Goal: Information Seeking & Learning: Find specific fact

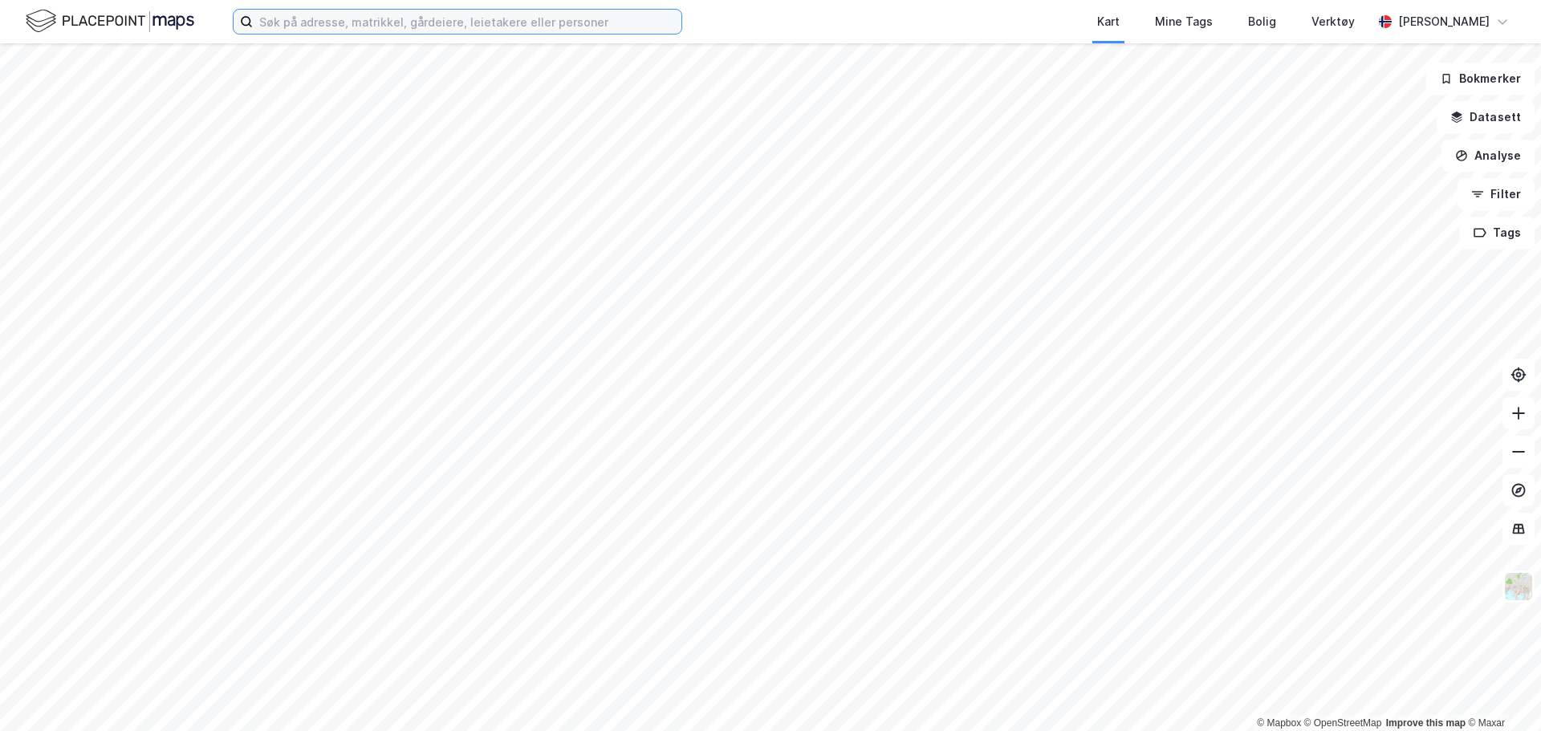
click at [439, 20] on input at bounding box center [467, 22] width 429 height 24
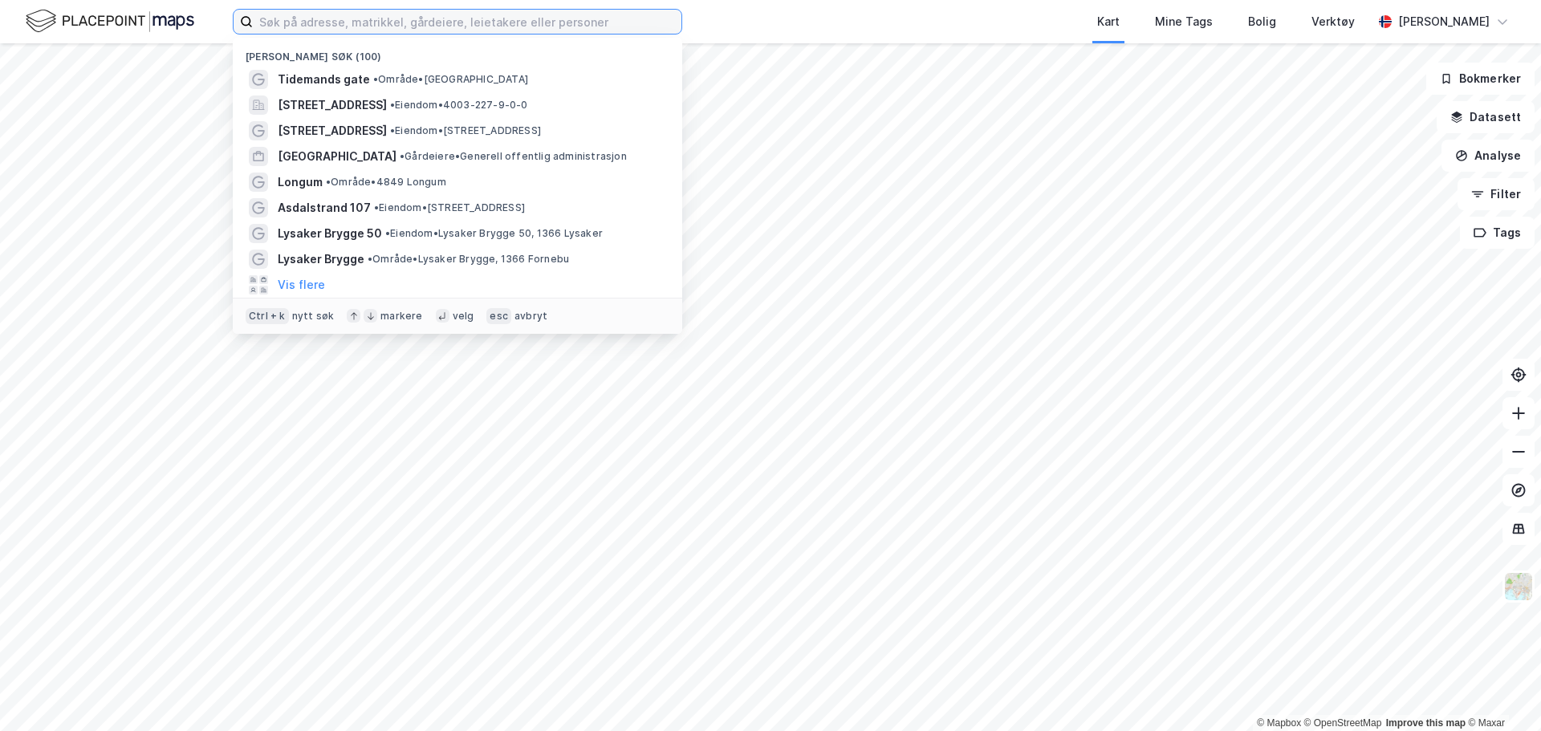
paste input "[PERSON_NAME]"
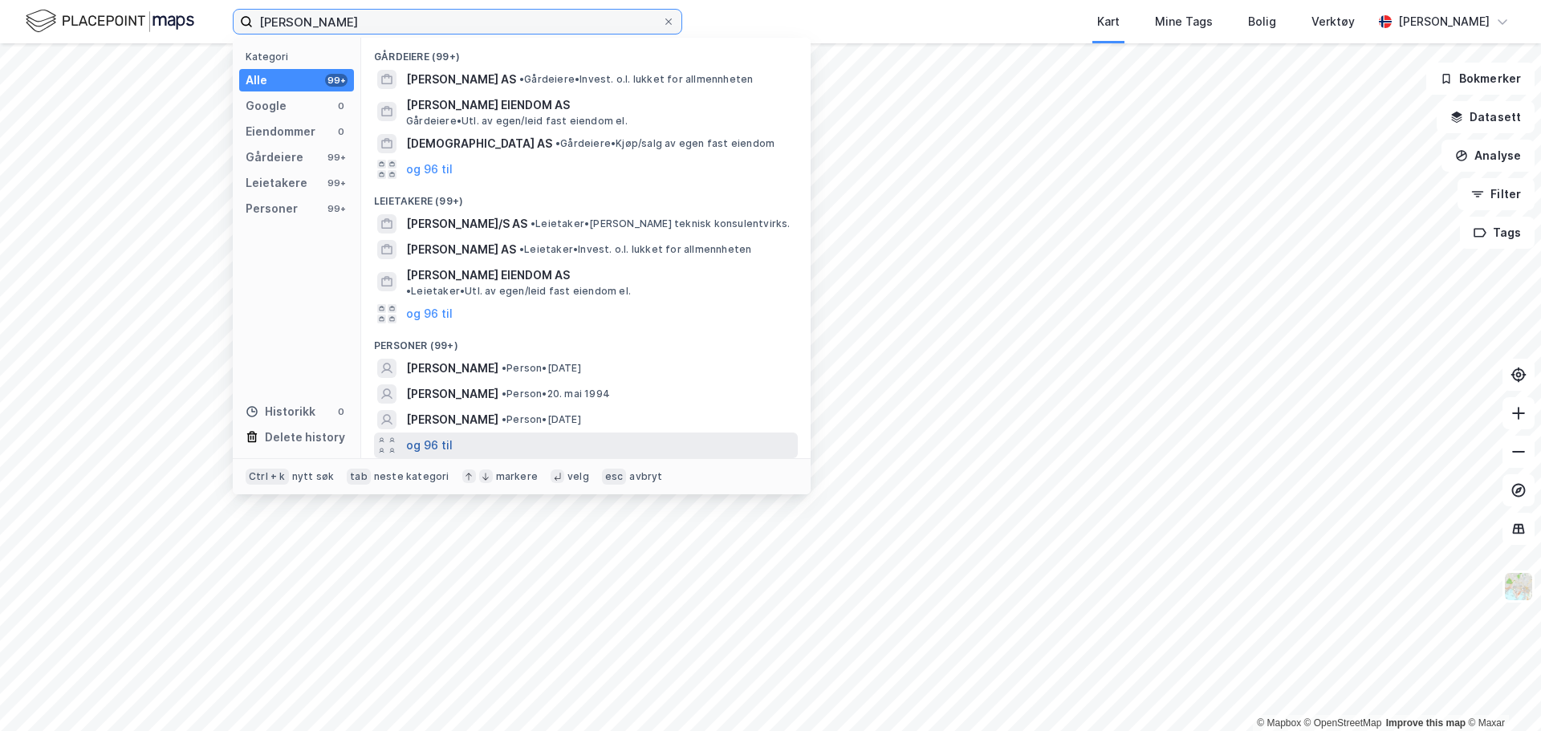
type input "[PERSON_NAME]"
click at [440, 437] on button "og 96 til" at bounding box center [429, 445] width 47 height 19
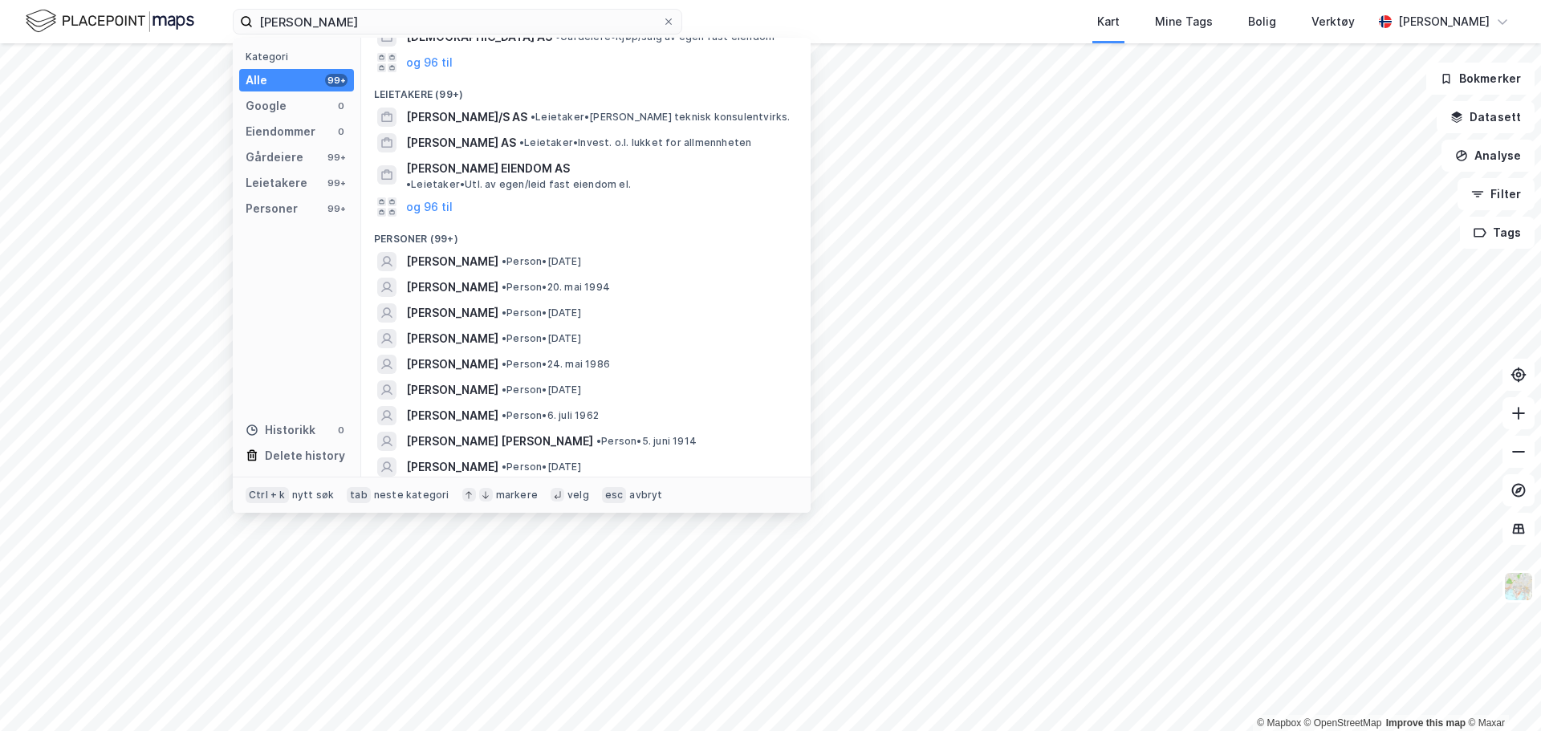
scroll to position [118, 0]
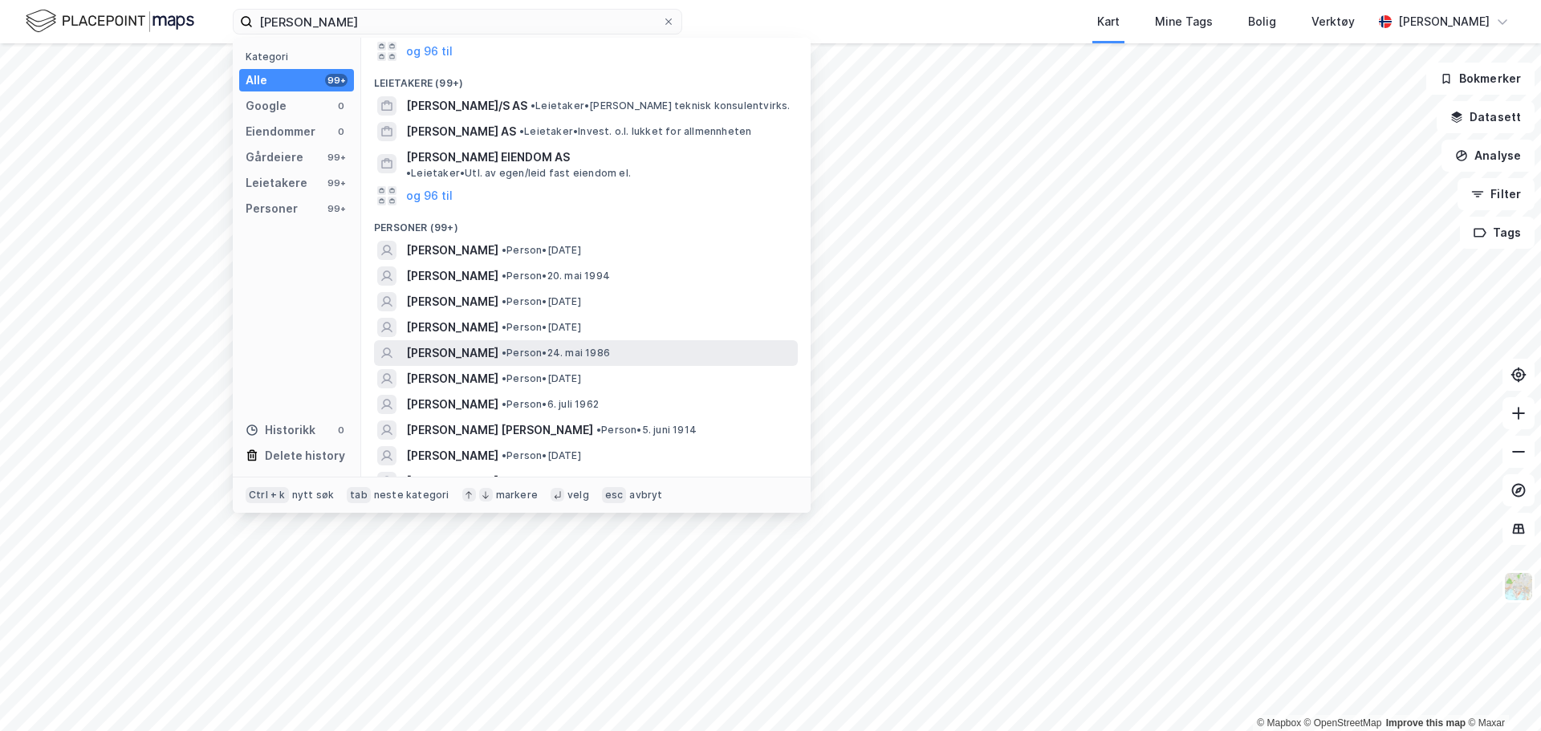
click at [498, 350] on span "[PERSON_NAME]" at bounding box center [452, 352] width 92 height 19
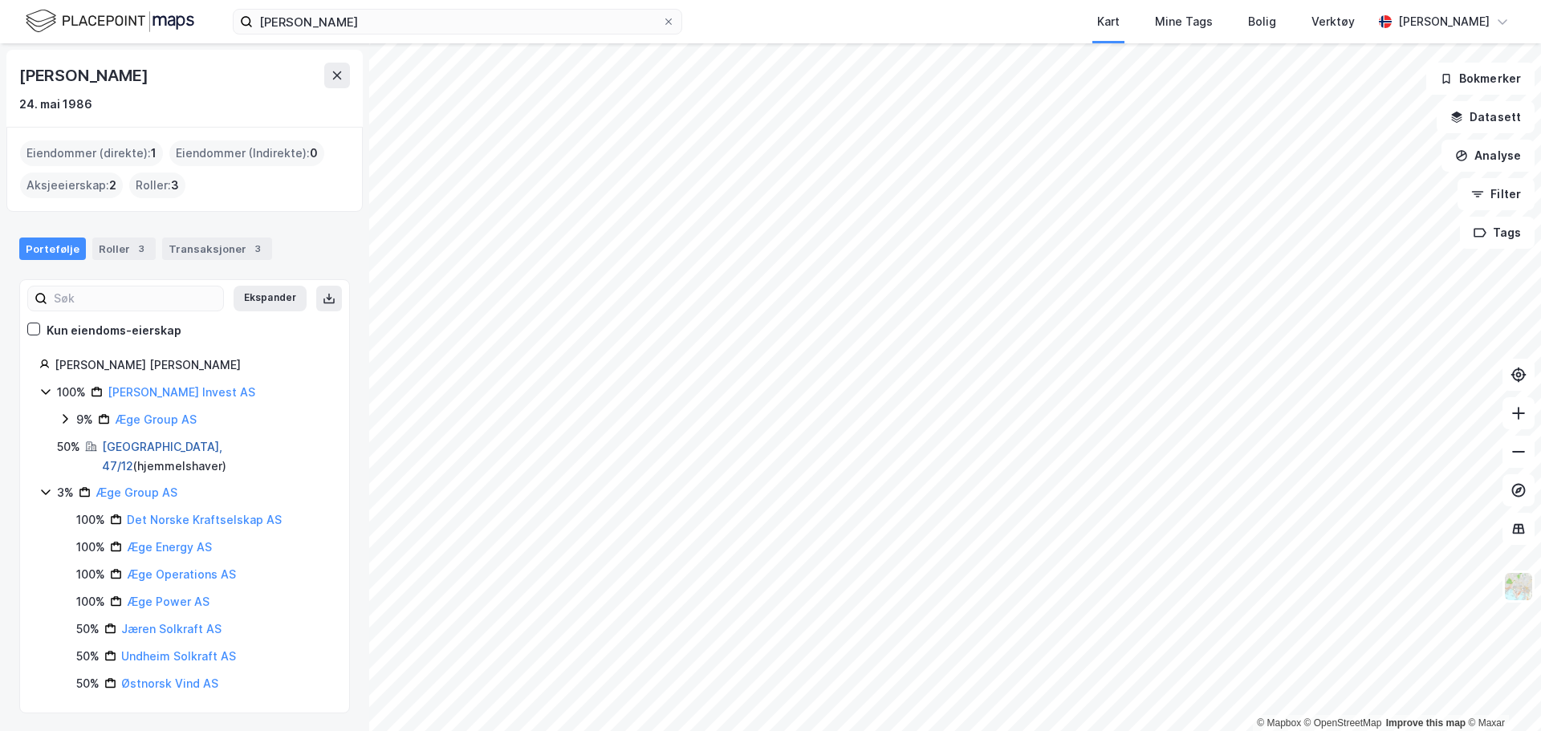
click at [135, 447] on link "[GEOGRAPHIC_DATA], 47/12" at bounding box center [162, 456] width 120 height 33
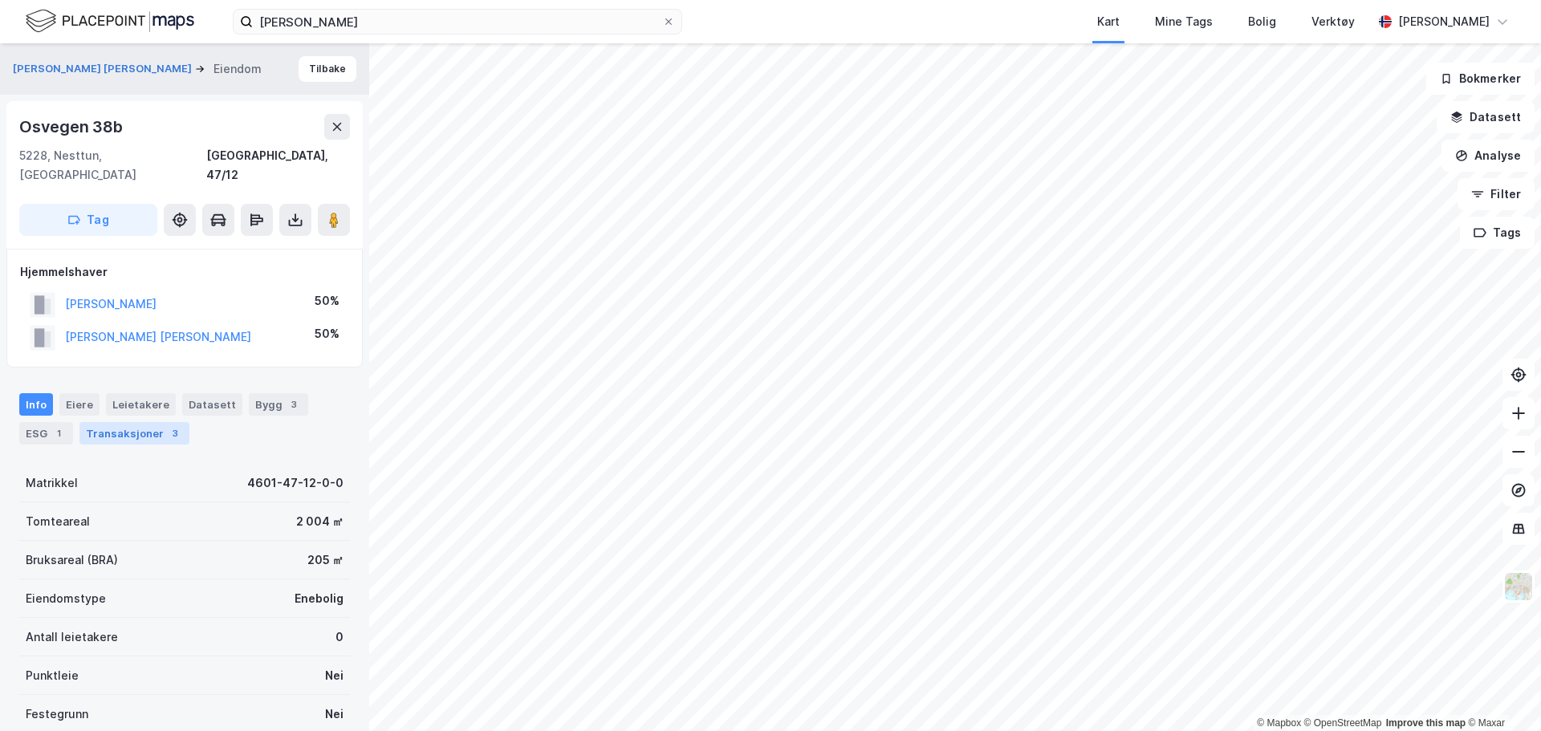
click at [122, 422] on div "Transaksjoner 3" at bounding box center [134, 433] width 110 height 22
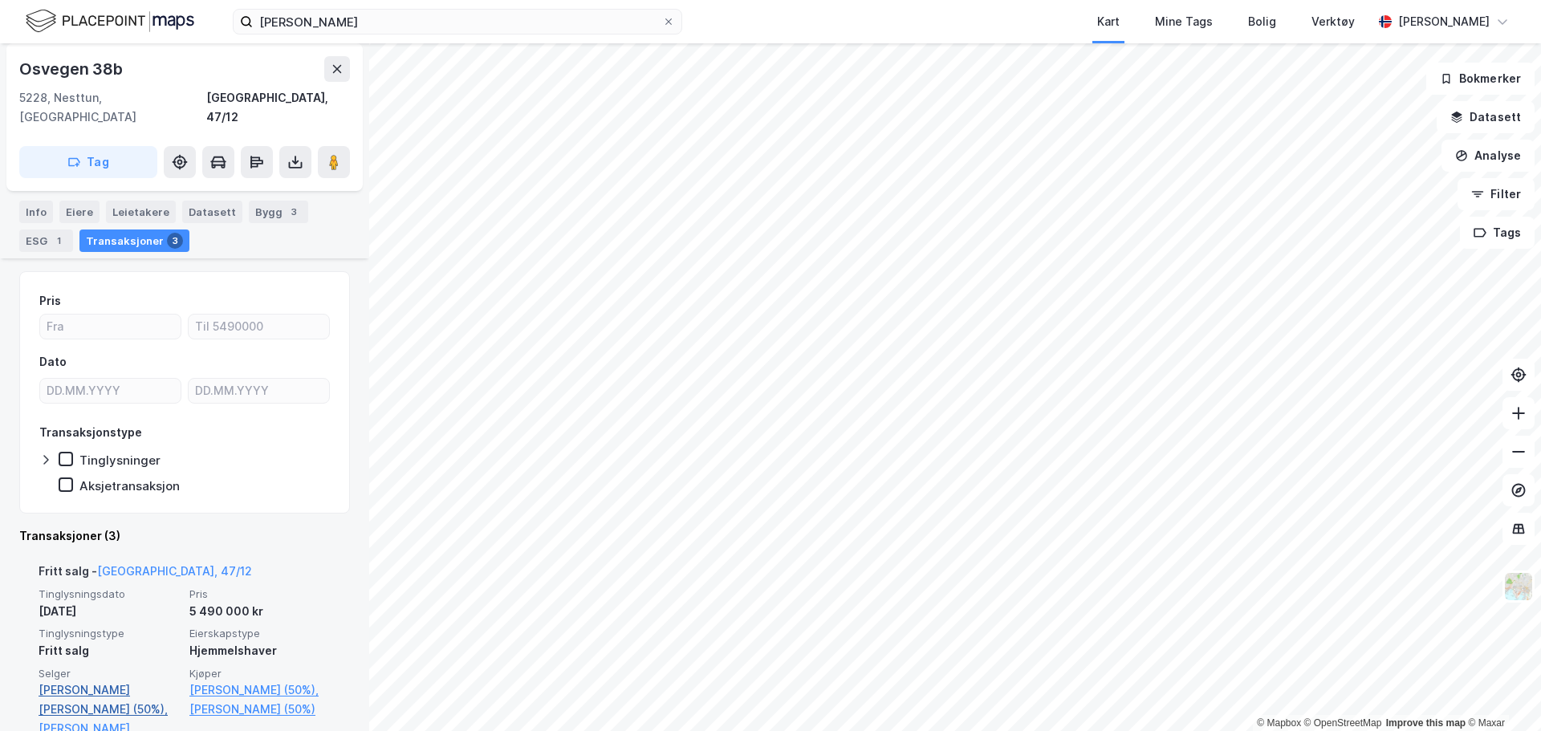
scroll to position [401, 0]
